Goal: Task Accomplishment & Management: Use online tool/utility

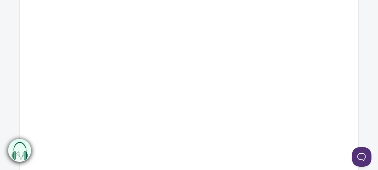
scroll to position [259, 0]
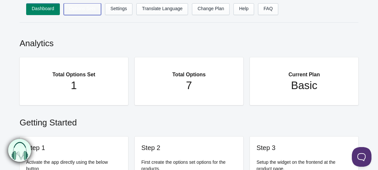
click at [89, 4] on link "Options Sets" at bounding box center [82, 9] width 37 height 12
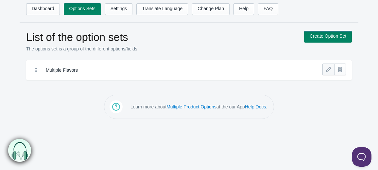
click at [326, 73] on link at bounding box center [328, 69] width 12 height 12
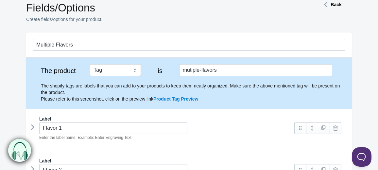
scroll to position [27, 0]
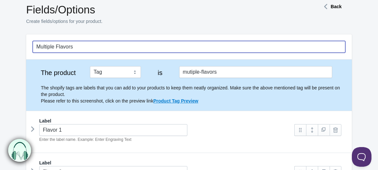
click at [35, 46] on input "Multiple Flavors" at bounding box center [189, 47] width 313 height 12
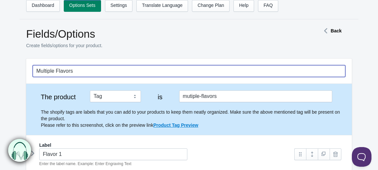
scroll to position [0, 0]
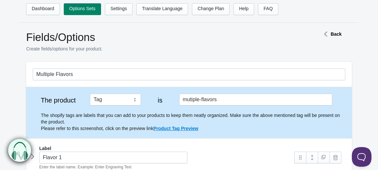
click at [332, 35] on strong "Back" at bounding box center [336, 33] width 11 height 5
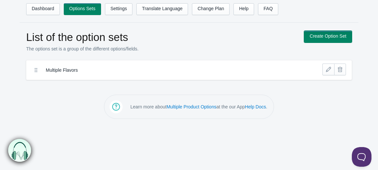
click at [332, 35] on link "Create Option Set" at bounding box center [328, 37] width 48 height 12
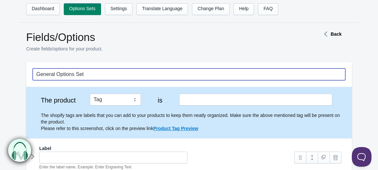
click at [97, 75] on input "General Options Set" at bounding box center [189, 74] width 313 height 12
drag, startPoint x: 97, startPoint y: 75, endPoint x: -66, endPoint y: 57, distance: 163.4
click at [0, 57] on html "Dashboard Options Sets Settings Translate Language Change Plan Help FAQ Hook te…" at bounding box center [189, 85] width 378 height 170
type input "Write in Gift Note"
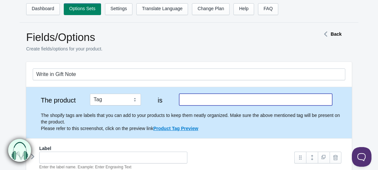
click at [196, 105] on input "text" at bounding box center [255, 100] width 153 height 12
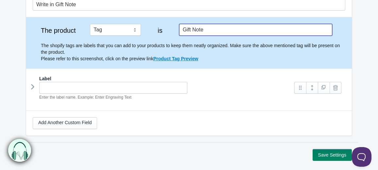
scroll to position [70, 0]
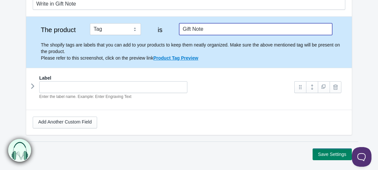
type input "Gift Note"
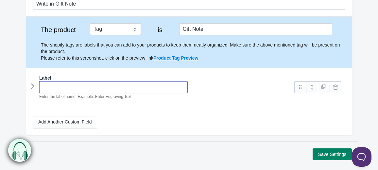
click at [45, 85] on input "text" at bounding box center [113, 87] width 148 height 12
type input "Ente"
type input "ente"
type input "Enter"
type input "enter"
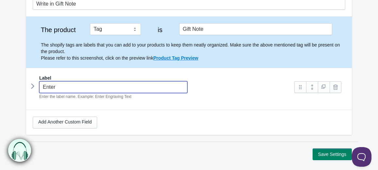
type input "Enter"
type input "enter-"
type input "Enter G"
type input "enter-g"
type input "Enter Gi"
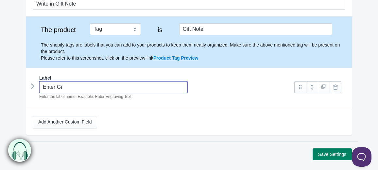
type input "enter-gi"
type input "Enter Gif"
type input "enter-gif"
type input "Enter Gift"
type input "enter-gift"
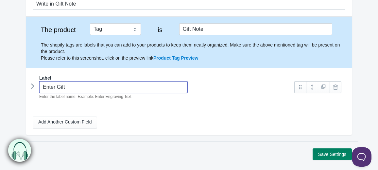
type input "Enter Gift"
type input "enter-gift-"
type input "Enter Gift N"
type input "enter-gift-n"
type input "Enter Gift Not"
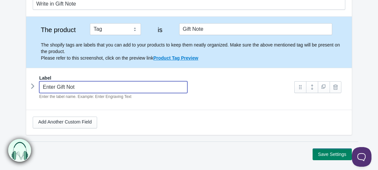
type input "enter-gift-not"
type input "Enter Gift Note"
type input "enter-gift-note"
type input "Enter Gift Note"
type input "enter-gift-note-"
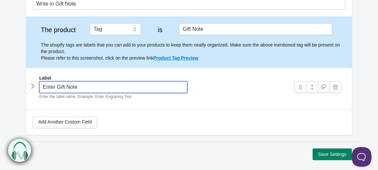
click at [33, 85] on icon at bounding box center [33, 86] width 0 height 10
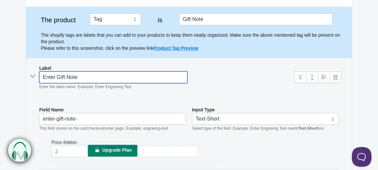
scroll to position [81, 0]
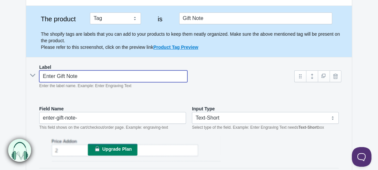
type input "Enter Gift Note"
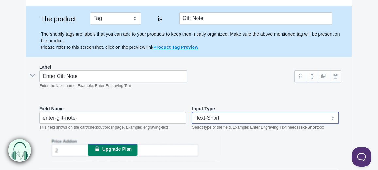
click at [217, 119] on select "Text-Short Text-Long Radio button Drop-down select Image Checkbox Datepicker" at bounding box center [265, 118] width 147 height 12
click at [192, 112] on select "Text-Short Text-Long Radio button Drop-down select Image Checkbox Datepicker" at bounding box center [265, 118] width 147 height 12
click at [202, 120] on select "Text-Short Text-Long Radio button Drop-down select Image Checkbox Datepicker" at bounding box center [265, 118] width 147 height 12
click at [212, 129] on div "Input Type Text-Short Text-Long Radio button Drop-down select Image Checkbox Da…" at bounding box center [265, 117] width 147 height 25
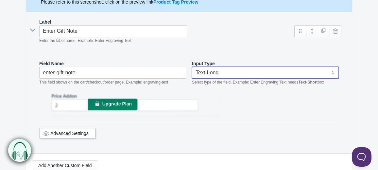
scroll to position [127, 0]
click at [212, 65] on label "Input Type" at bounding box center [203, 63] width 23 height 7
click at [211, 71] on select "Text-Short Text-Long Radio button Drop-down select Image Checkbox Datepicker" at bounding box center [265, 72] width 147 height 12
select select "1"
click at [192, 66] on select "Text-Short Text-Long Radio button Drop-down select Image Checkbox Datepicker" at bounding box center [265, 72] width 147 height 12
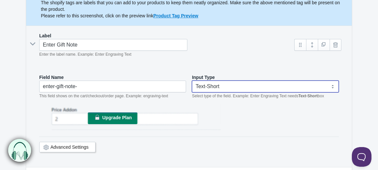
scroll to position [114, 0]
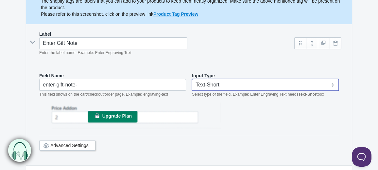
click at [114, 114] on span "Upgrade Plan" at bounding box center [116, 115] width 29 height 5
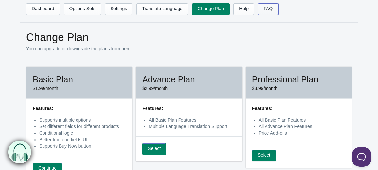
click at [267, 11] on link "FAQ" at bounding box center [268, 9] width 20 height 12
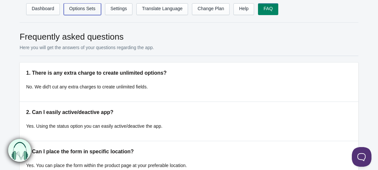
click at [78, 6] on link "Options Sets" at bounding box center [82, 9] width 37 height 12
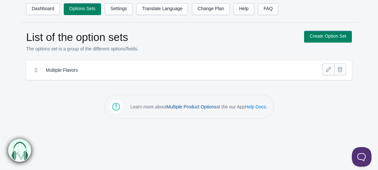
click at [182, 107] on link "Multiple Product Options" at bounding box center [191, 106] width 50 height 5
click at [119, 8] on link "Settings" at bounding box center [119, 9] width 28 height 12
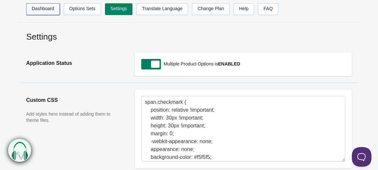
click at [50, 10] on link "Dashboard" at bounding box center [43, 9] width 34 height 12
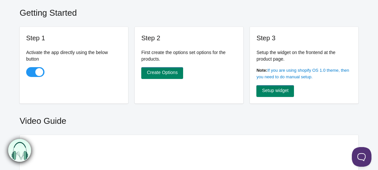
scroll to position [110, 0]
click at [172, 74] on link "Create Options" at bounding box center [162, 73] width 42 height 12
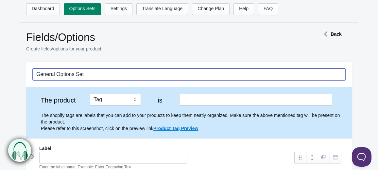
drag, startPoint x: 90, startPoint y: 72, endPoint x: -30, endPoint y: 78, distance: 119.5
click at [0, 78] on html "Dashboard Options Sets Settings Translate Language Change Plan Help FAQ Hook te…" at bounding box center [189, 85] width 378 height 170
type input "Gift Card"
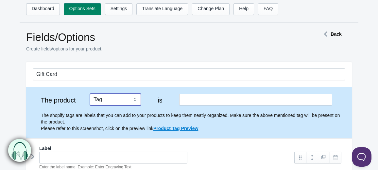
click at [110, 100] on select "Tag Vendor Type URL Handle All Products" at bounding box center [115, 100] width 51 height 12
click at [63, 109] on div "The shopify tags are labels that you can add to your products to keep them neat…" at bounding box center [189, 118] width 313 height 26
click at [103, 102] on select "Tag Vendor Type URL Handle All Products" at bounding box center [115, 100] width 51 height 12
click at [90, 94] on select "Tag Vendor Type URL Handle All Products" at bounding box center [115, 100] width 51 height 12
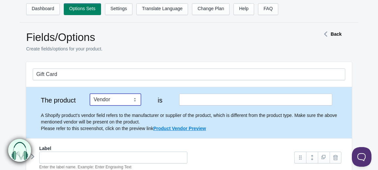
click at [107, 97] on select "Tag Vendor Type URL Handle All Products" at bounding box center [115, 100] width 51 height 12
click at [90, 94] on select "Tag Vendor Type URL Handle All Products" at bounding box center [115, 100] width 51 height 12
click at [113, 97] on select "Tag Vendor Type URL Handle All Products" at bounding box center [115, 100] width 51 height 12
click at [90, 94] on select "Tag Vendor Type URL Handle All Products" at bounding box center [115, 100] width 51 height 12
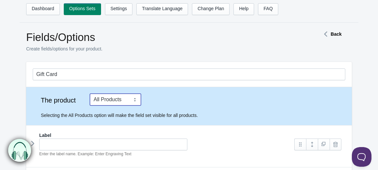
click at [105, 100] on select "Tag Vendor Type URL Handle All Products" at bounding box center [115, 100] width 51 height 12
select select "1"
click at [90, 94] on select "Tag Vendor Type URL Handle All Products" at bounding box center [115, 100] width 51 height 12
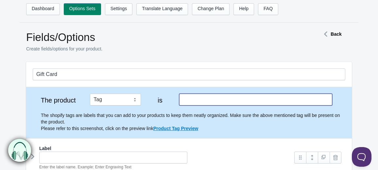
click at [222, 102] on input "text" at bounding box center [255, 100] width 153 height 12
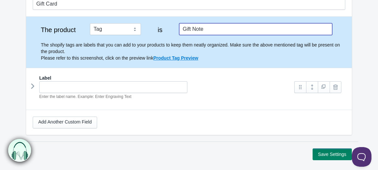
scroll to position [71, 0]
type input "Gift Note"
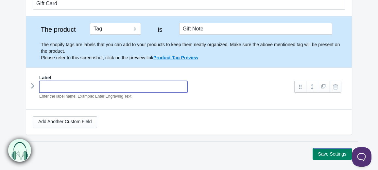
click at [173, 81] on input "text" at bounding box center [113, 87] width 148 height 12
type input "Gift"
type input "gift-"
type input "Gift N"
type input "gift-n"
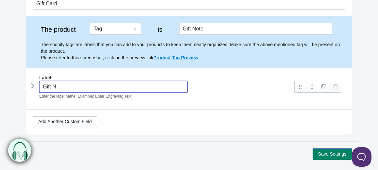
type input "Gift No"
type input "gift-no"
type input "Gift Note"
type input "gift-note"
click at [33, 86] on icon at bounding box center [33, 86] width 0 height 10
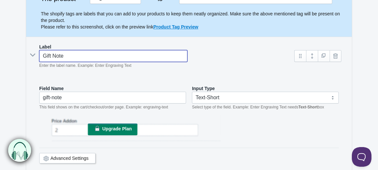
scroll to position [107, 0]
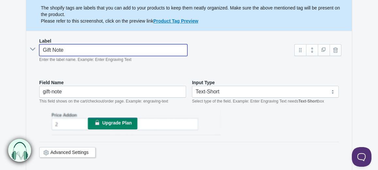
click at [114, 120] on span "Upgrade Plan" at bounding box center [116, 122] width 29 height 5
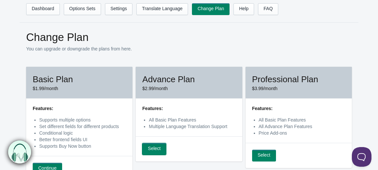
click at [155, 147] on link "Select" at bounding box center [154, 149] width 24 height 12
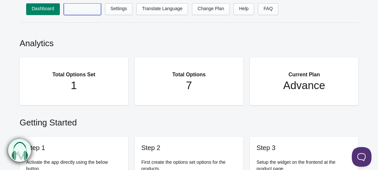
click at [84, 10] on link "Options Sets" at bounding box center [82, 9] width 37 height 12
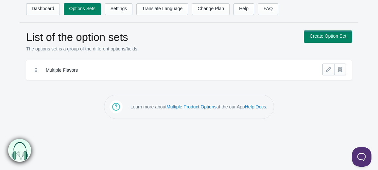
click at [333, 40] on link "Create Option Set" at bounding box center [328, 37] width 48 height 12
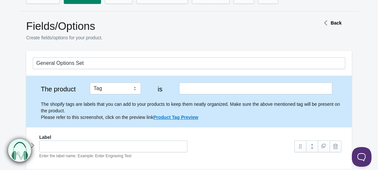
scroll to position [4, 0]
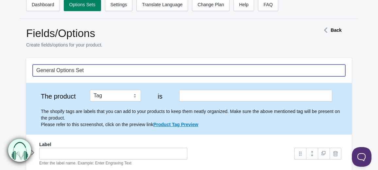
click at [77, 68] on input "General Options Set" at bounding box center [189, 70] width 313 height 12
drag, startPoint x: 91, startPoint y: 70, endPoint x: -36, endPoint y: 65, distance: 126.3
click at [0, 65] on html "Dashboard Options Sets Settings Translate Language Change Plan Help FAQ Hook te…" at bounding box center [189, 81] width 378 height 170
type input "Gift Card"
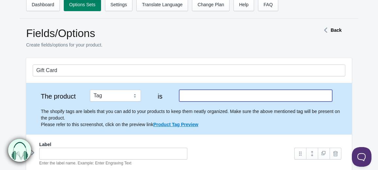
click at [203, 90] on input "text" at bounding box center [255, 96] width 153 height 12
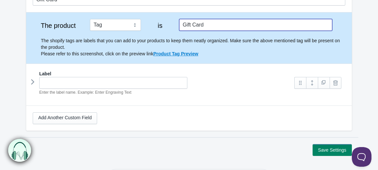
scroll to position [79, 0]
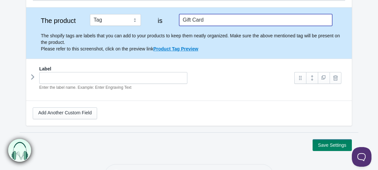
click at [33, 76] on icon at bounding box center [33, 77] width 0 height 10
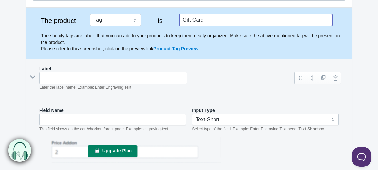
type input "Gift Card"
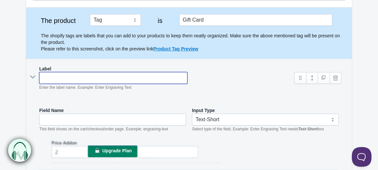
click at [90, 75] on input "text" at bounding box center [113, 78] width 148 height 12
type input "E"
type input "e"
type input "En"
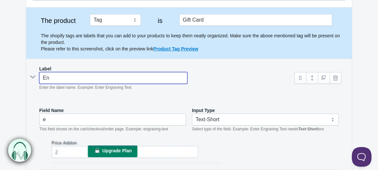
type input "en"
type input "Ene"
type input "ene"
type input "En"
type input "en"
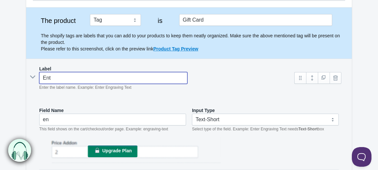
type input "Ente"
type input "ente"
type input "Enter"
type input "enter-"
type input "Enter G"
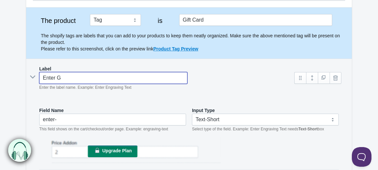
type input "enter-g"
type input "Enter Gif"
type input "enter-gif"
type input "Enter Gift"
type input "enter-gift"
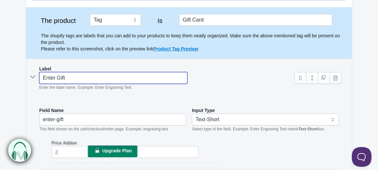
type input "Enter Gift"
type input "enter-gift-"
type input "Enter Gift N"
type input "enter-gift-n"
type input "Enter Gift No"
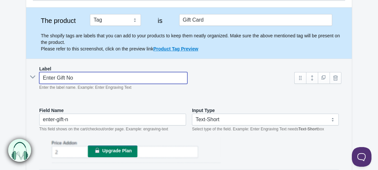
type input "enter-gift-no"
type input "Enter Gift Note"
type input "enter-gift-note"
type input "Enter Gift Note"
type input "enter-gift-note-"
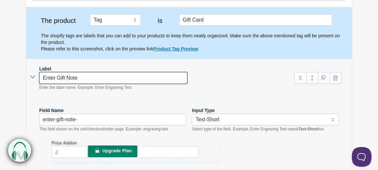
type input "Enter Gift Note N"
type input "enter-gift-note-n"
type input "Enter Gift Note Nt"
type input "enter-gift-note-nt"
type input "Enter Gift Note N"
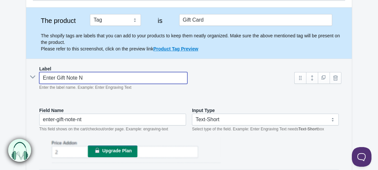
type input "enter-gift-note-n"
type input "Enter Gift Note"
type input "enter-gift-note-"
type input "Enter Gift Note T"
type input "enter-gift-note-t"
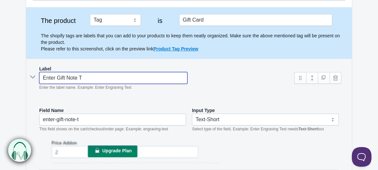
type input "Enter Gift Note Te"
type input "enter-gift-note-te"
type input "Enter Gift Note Tex"
type input "enter-gift-note-tex"
type input "Enter Gift Note Text"
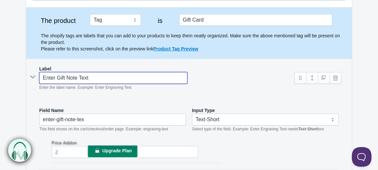
type input "enter-gift-note-text"
type input "Enter Gift Note Text"
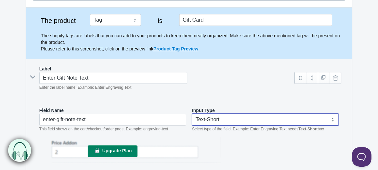
click at [256, 120] on select "Text-Short Text-Long Radio button Drop-down select Image Checkbox Datepicker" at bounding box center [265, 119] width 147 height 12
click at [118, 152] on link "Upgrade Plan" at bounding box center [112, 151] width 49 height 12
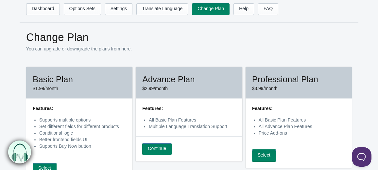
click at [270, 152] on link "Select" at bounding box center [264, 155] width 24 height 12
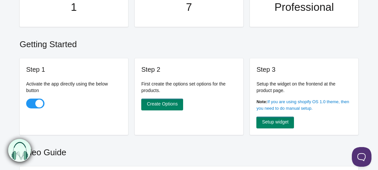
scroll to position [158, 0]
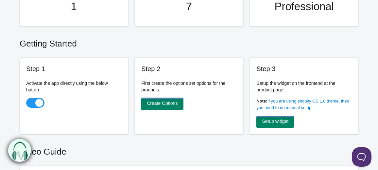
click at [173, 105] on link "Create Options" at bounding box center [162, 104] width 42 height 12
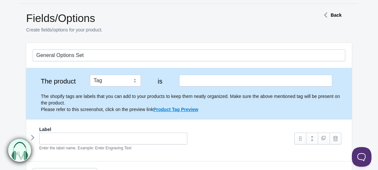
scroll to position [21, 0]
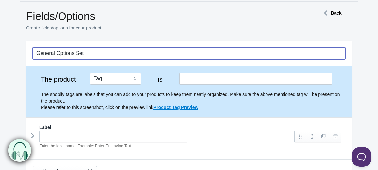
click at [112, 51] on input "General Options Set" at bounding box center [189, 53] width 313 height 12
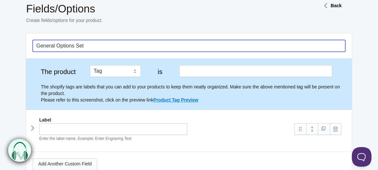
scroll to position [27, 0]
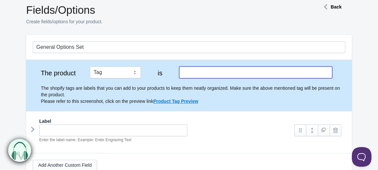
click at [194, 75] on input "text" at bounding box center [255, 72] width 153 height 12
type input "Gigy"
type input "Gift Notes"
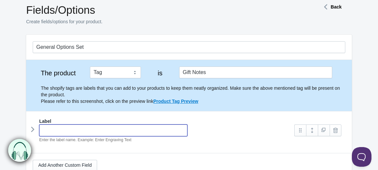
click at [68, 131] on input "text" at bounding box center [113, 130] width 148 height 12
click at [33, 131] on icon at bounding box center [33, 129] width 0 height 10
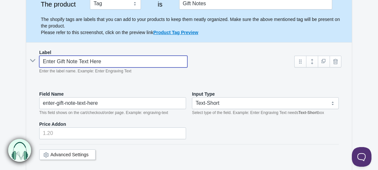
scroll to position [96, 0]
type input "Enter Gift Note Text Here"
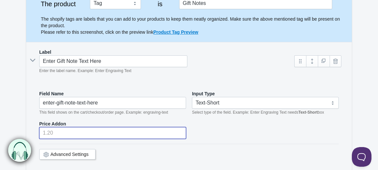
click at [65, 129] on input "number" at bounding box center [112, 133] width 147 height 12
type input "0.99"
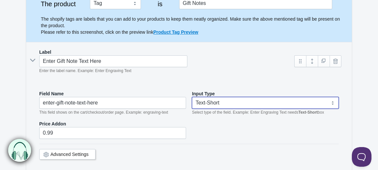
click at [226, 101] on select "Text-Short Text-Long Radio button Drop-down select Image Checkbox Datepicker" at bounding box center [265, 103] width 147 height 12
select select "2"
click at [192, 97] on select "Text-Short Text-Long Radio button Drop-down select Image Checkbox Datepicker" at bounding box center [265, 103] width 147 height 12
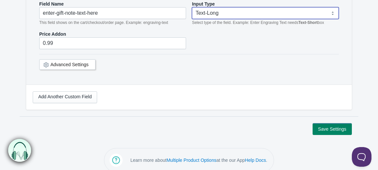
scroll to position [187, 0]
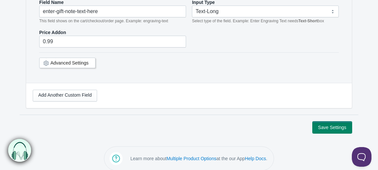
click at [343, 125] on button "Save Settings" at bounding box center [332, 127] width 39 height 12
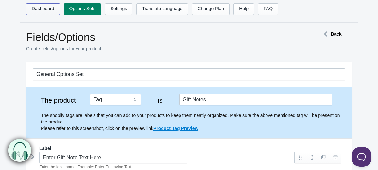
click at [42, 11] on link "Dashboard" at bounding box center [43, 9] width 34 height 12
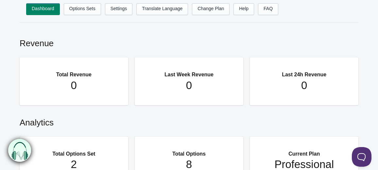
click at [78, 2] on nav "Dashboard Options Sets Settings Translate Language Change Plan Help FAQ Hook te…" at bounding box center [189, 11] width 339 height 23
click at [78, 7] on link "Options Sets" at bounding box center [82, 9] width 37 height 12
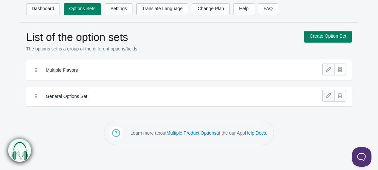
click at [326, 93] on link at bounding box center [328, 96] width 12 height 12
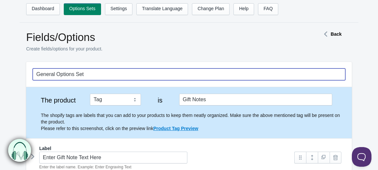
drag, startPoint x: 85, startPoint y: 73, endPoint x: -78, endPoint y: 66, distance: 163.6
click at [0, 66] on html "Dashboard Options Sets Settings Translate Language Change Plan Help FAQ Hook te…" at bounding box center [189, 85] width 378 height 170
type input "Gift Note"
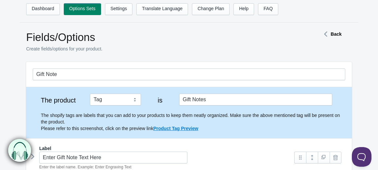
click at [166, 57] on div "Fields/Options Create fields/options for your product." at bounding box center [161, 45] width 271 height 29
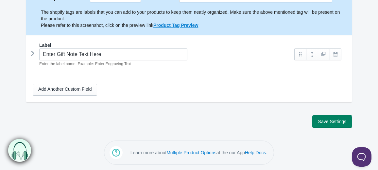
click at [321, 118] on button "Save Settings" at bounding box center [332, 121] width 39 height 12
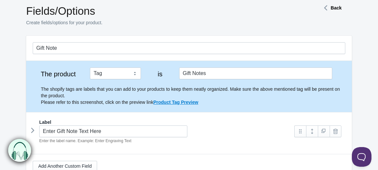
scroll to position [25, 0]
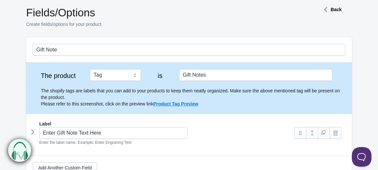
click at [237, 58] on div "Gift Note" at bounding box center [189, 49] width 326 height 25
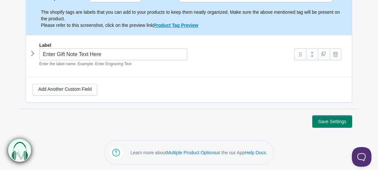
click at [331, 123] on button "Save Settings" at bounding box center [332, 121] width 39 height 12
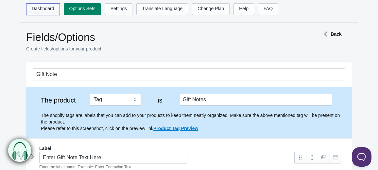
click at [35, 9] on link "Dashboard" at bounding box center [43, 9] width 34 height 12
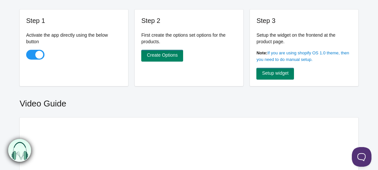
scroll to position [209, 0]
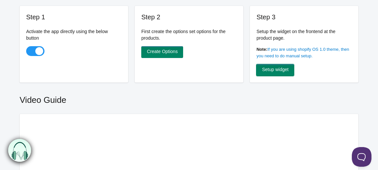
click at [284, 73] on link "Setup widget" at bounding box center [275, 70] width 38 height 12
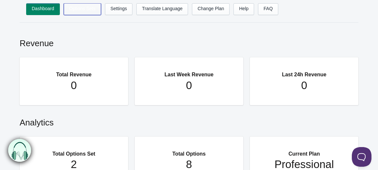
click at [88, 10] on link "Options Sets" at bounding box center [82, 9] width 37 height 12
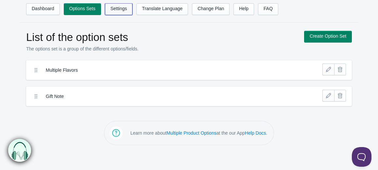
click at [117, 11] on link "Settings" at bounding box center [119, 9] width 28 height 12
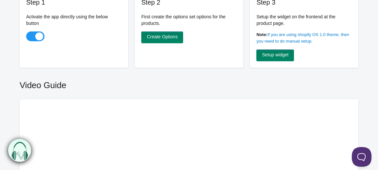
scroll to position [226, 0]
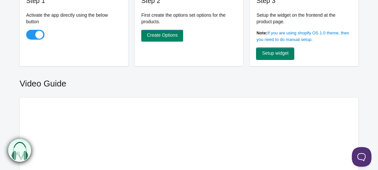
click at [265, 54] on link "Setup widget" at bounding box center [275, 54] width 38 height 12
